Goal: Transaction & Acquisition: Purchase product/service

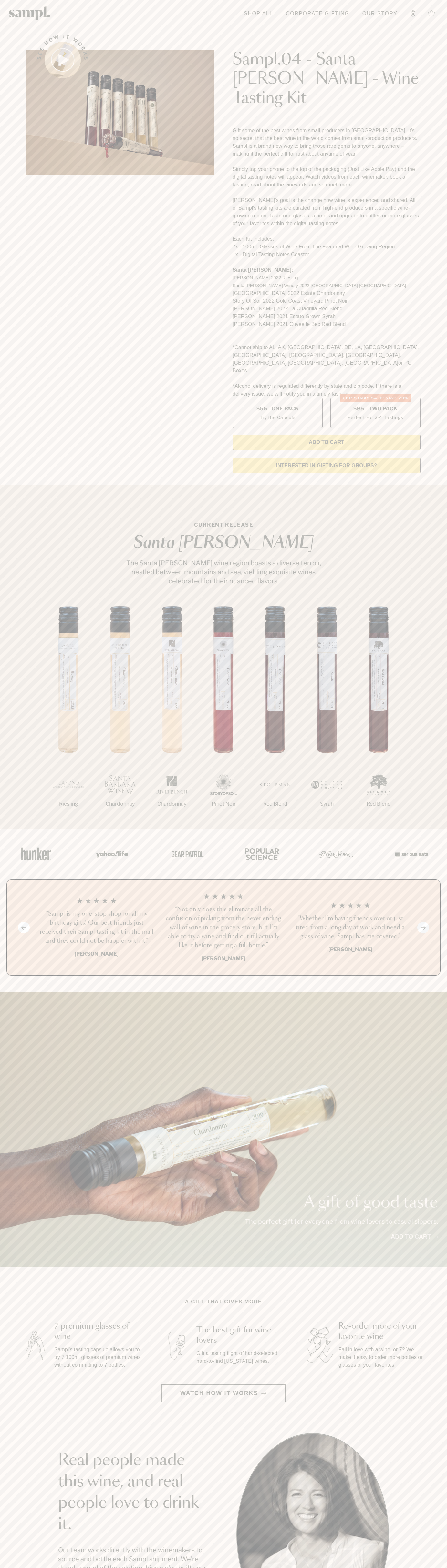
click at [224, 31] on div "See how it works Sampl.04 - Santa Barbara - Wine Tasting Kit Gift some of the b…" at bounding box center [224, 252] width 406 height 453
click at [435, 176] on section "See how it works Sampl.04 - Santa Barbara - Wine Tasting Kit Gift some of the b…" at bounding box center [224, 252] width 447 height 453
click at [332, 1567] on html "Skip to main content Toggle navigation menu Shop All Corporate Gifting Our Stor…" at bounding box center [224, 1304] width 447 height 2608
click at [22, 1070] on div "A gift of good taste The perfect gift for everyone from wine lovers to casual s…" at bounding box center [224, 1129] width 447 height 275
